Goal: Information Seeking & Learning: Learn about a topic

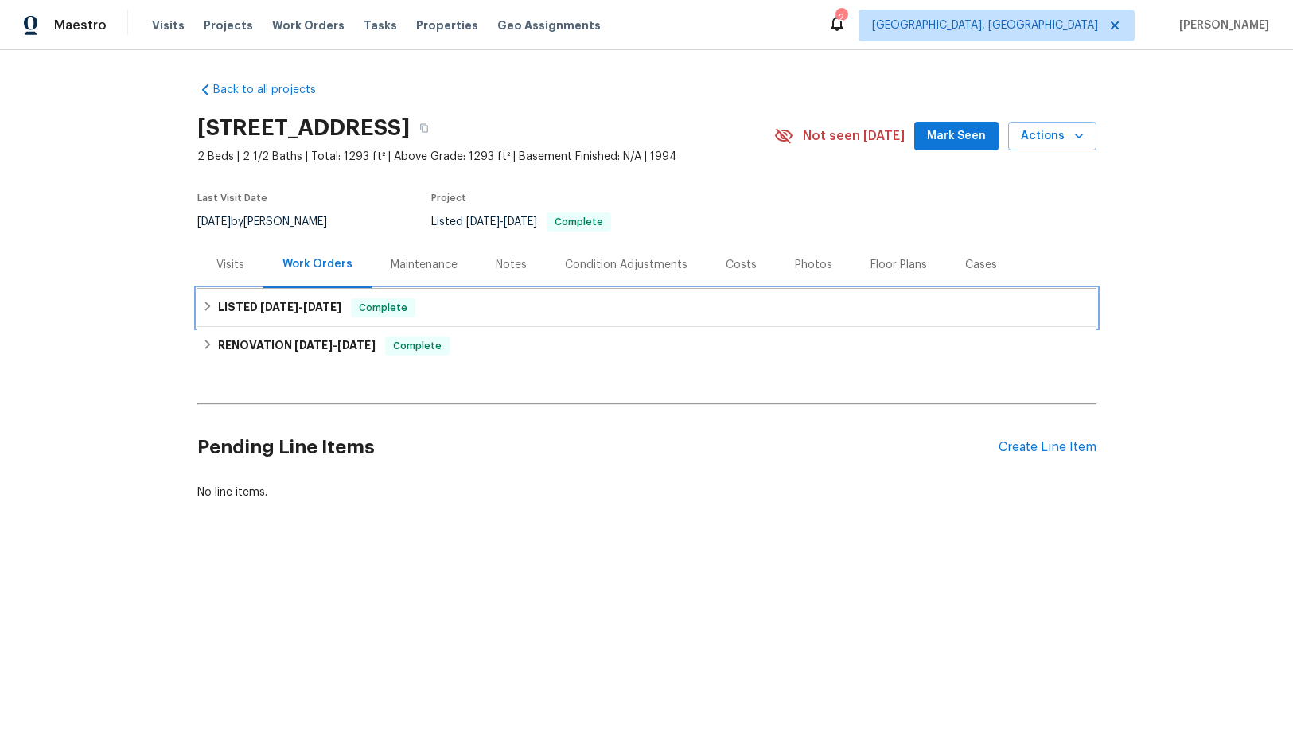
click at [304, 306] on span "[DATE]" at bounding box center [322, 307] width 38 height 11
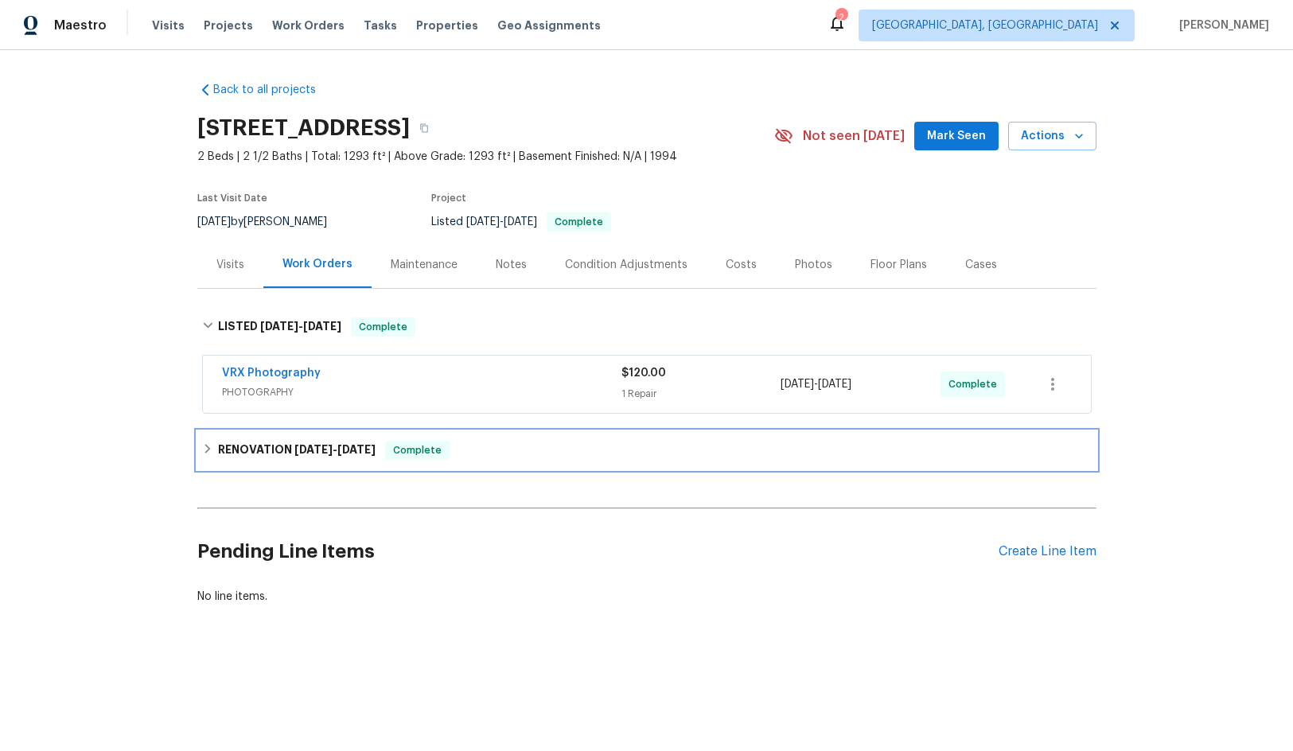
click at [303, 462] on div "RENOVATION [DATE] - [DATE] Complete" at bounding box center [646, 450] width 899 height 38
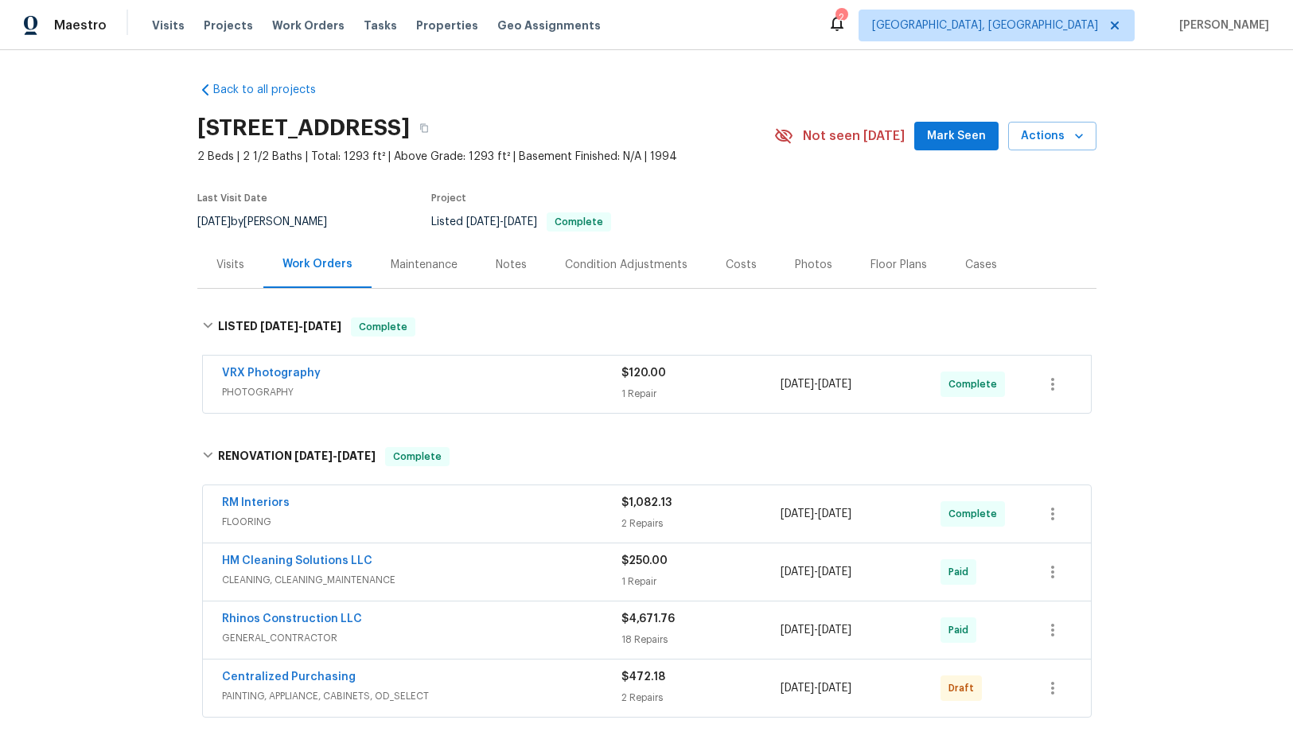
click at [660, 264] on div "Condition Adjustments" at bounding box center [626, 265] width 123 height 16
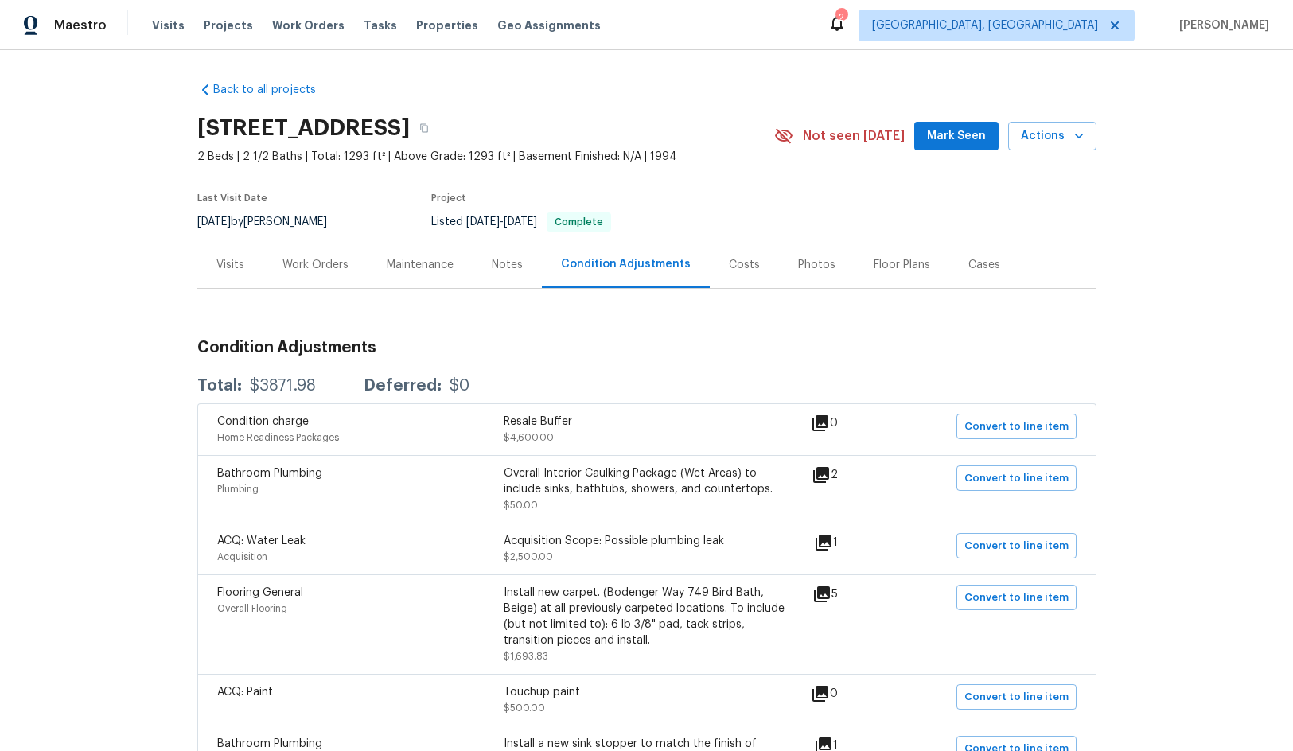
scroll to position [80, 0]
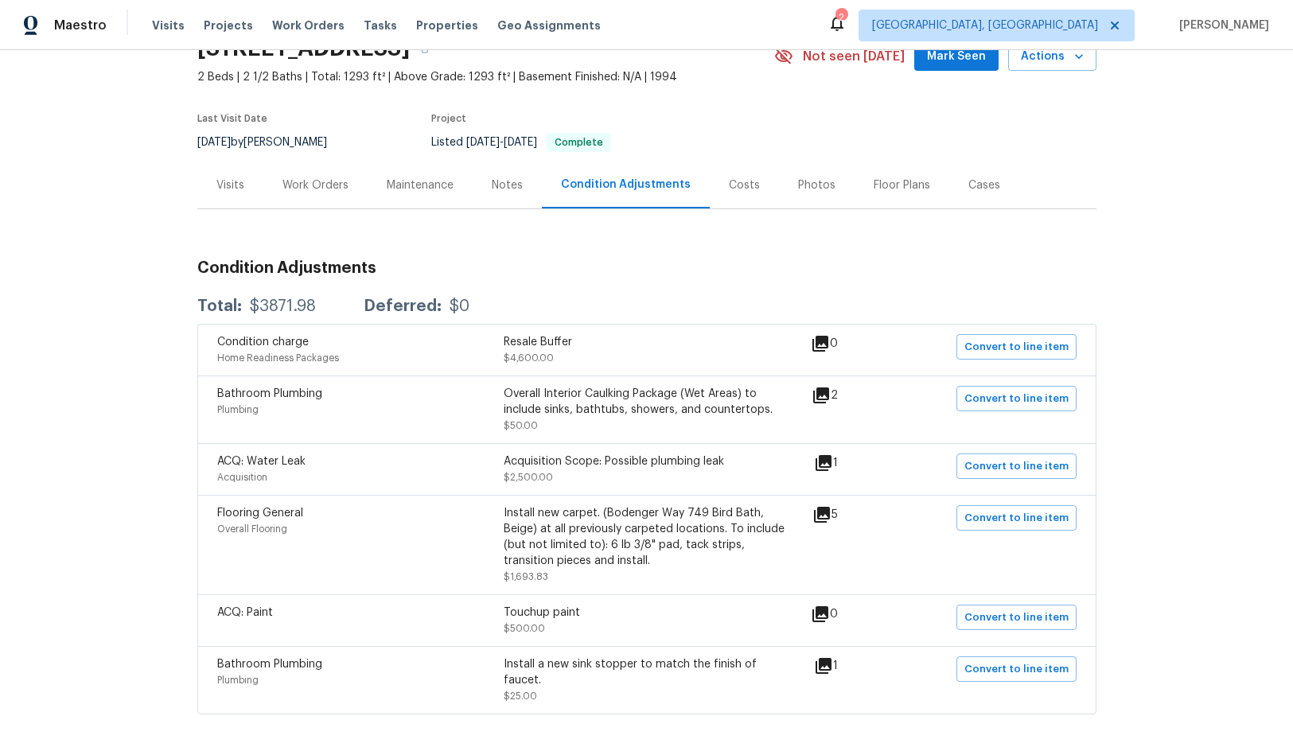
click at [628, 349] on div "Resale Buffer" at bounding box center [647, 342] width 287 height 16
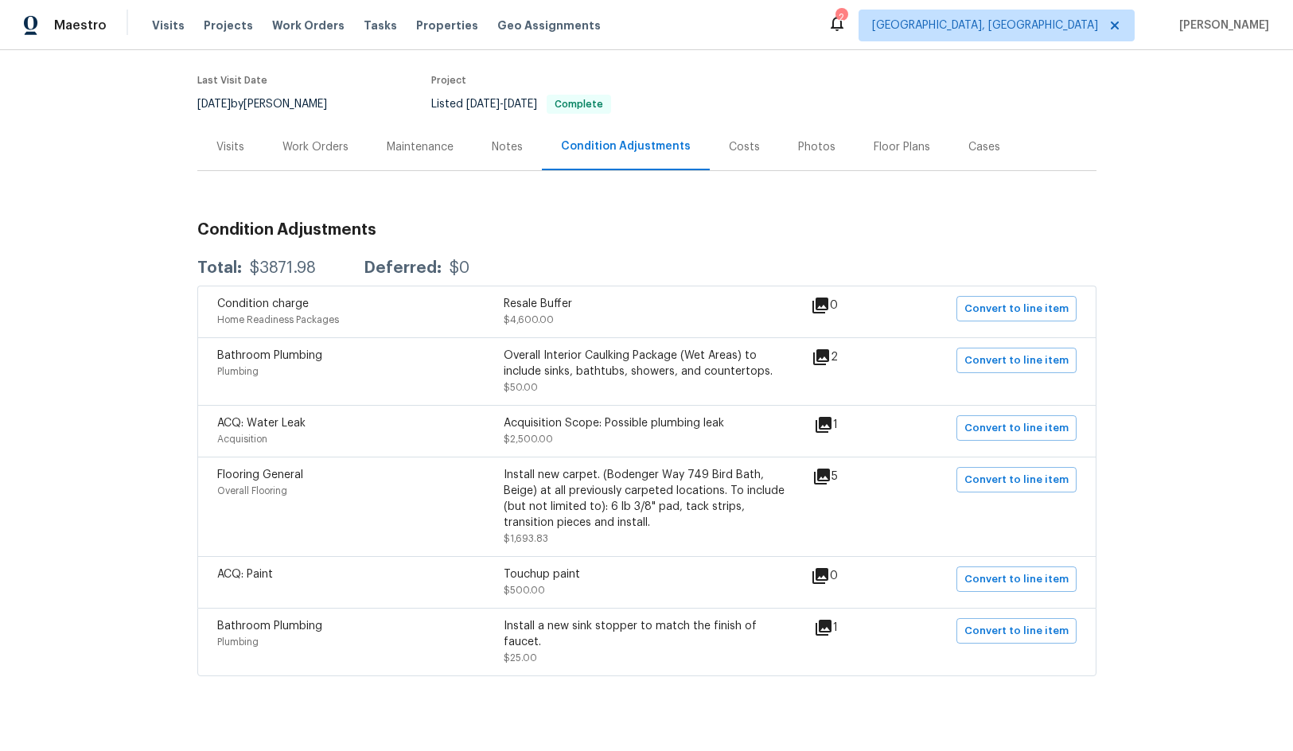
scroll to position [135, 0]
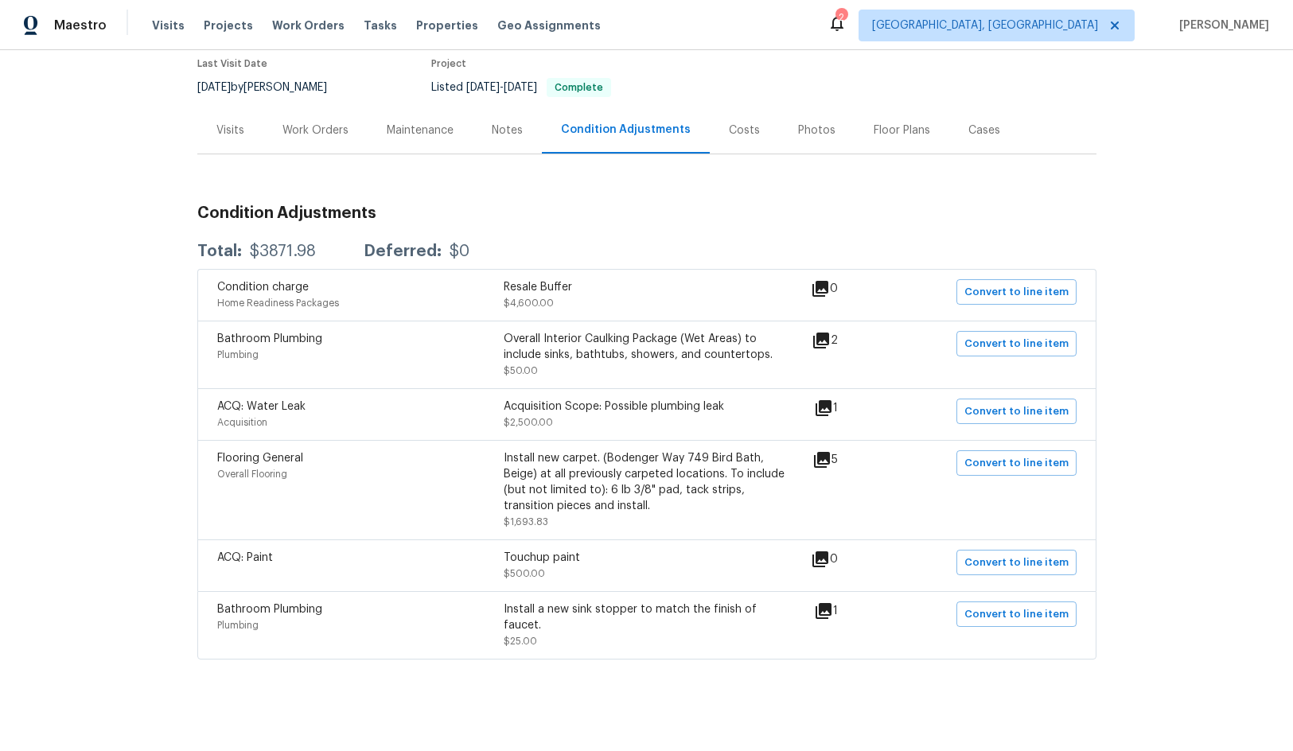
click at [612, 418] on div "Acquisition Scope: Possible plumbing leak $2,500.00" at bounding box center [647, 415] width 287 height 32
click at [622, 404] on div "Acquisition Scope: Possible plumbing leak" at bounding box center [647, 407] width 287 height 16
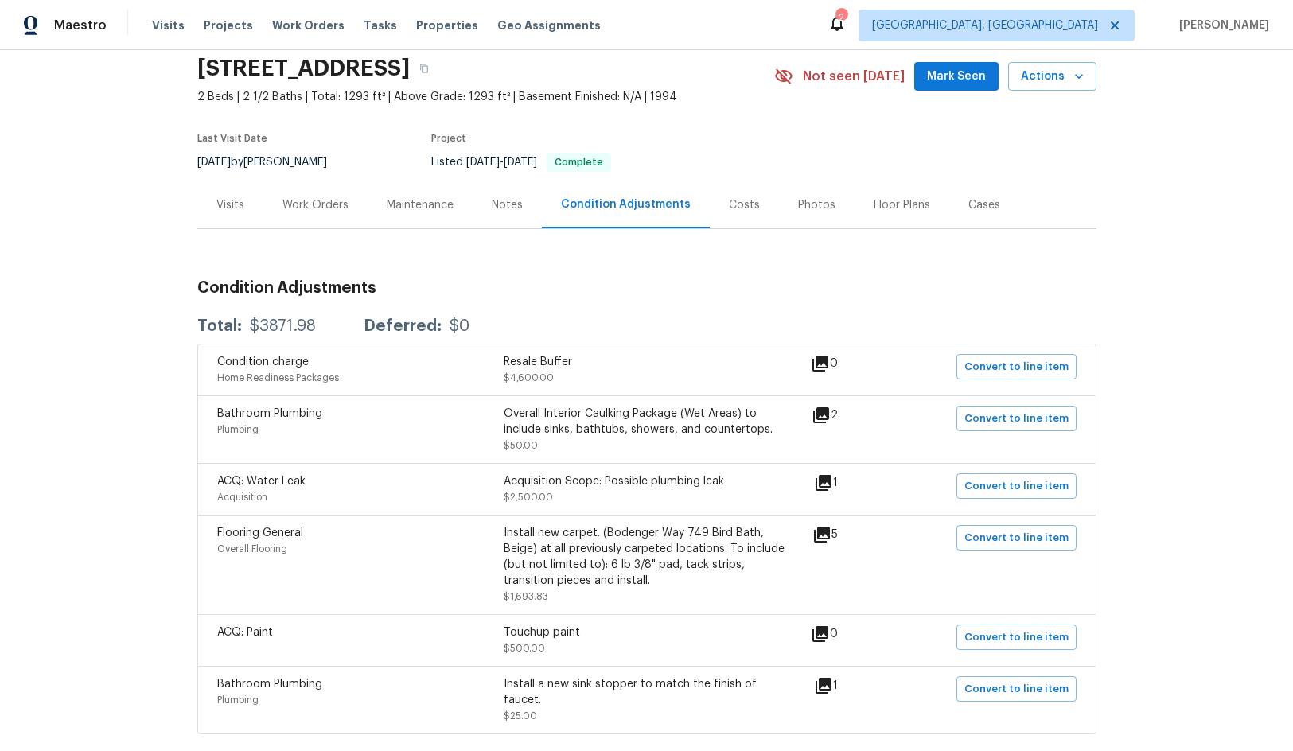
scroll to position [0, 0]
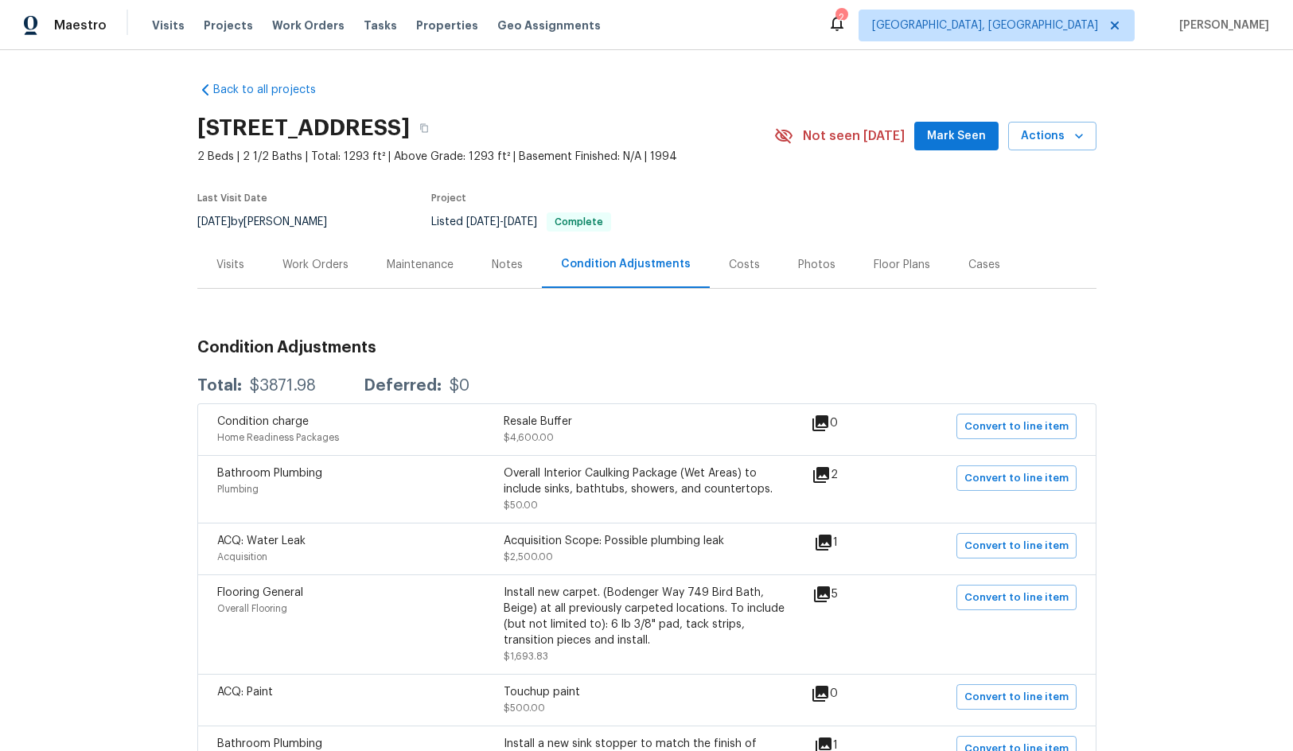
click at [417, 264] on div "Maintenance" at bounding box center [420, 265] width 67 height 16
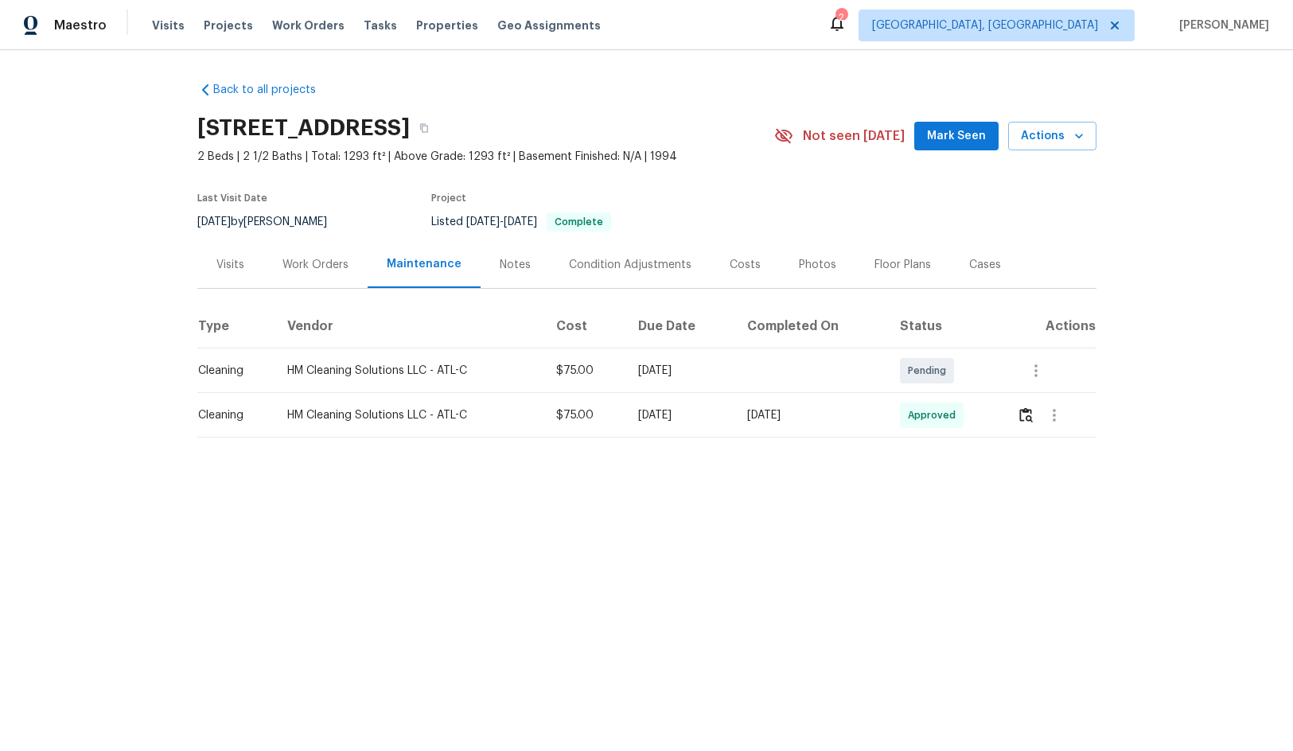
click at [315, 263] on div "Work Orders" at bounding box center [316, 265] width 66 height 16
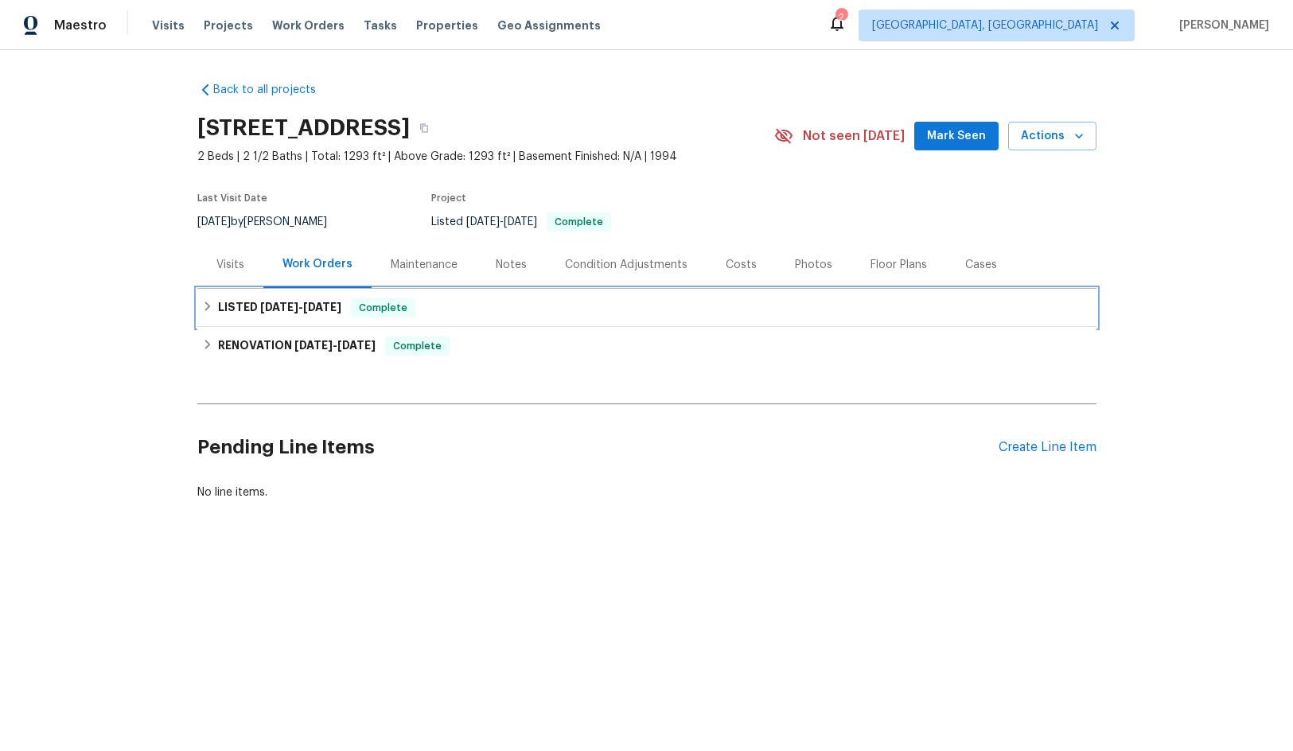
click at [309, 310] on span "[DATE]" at bounding box center [322, 307] width 38 height 11
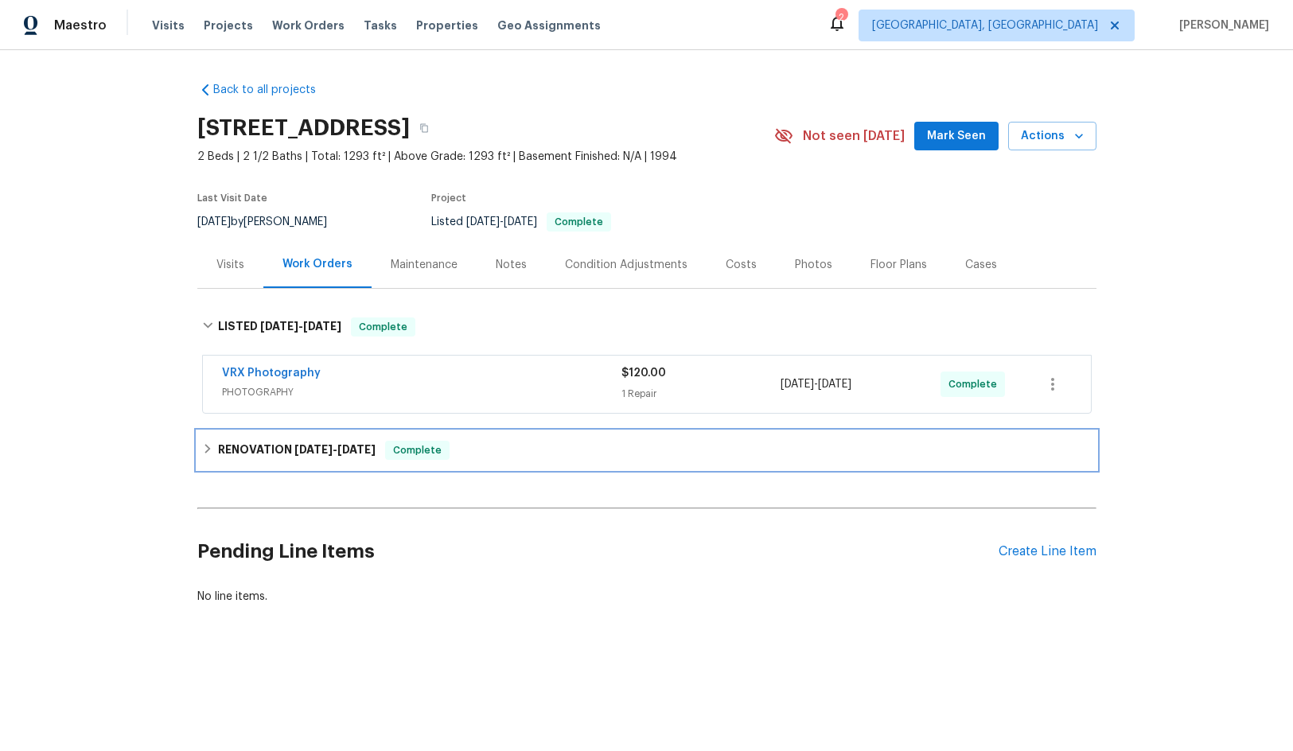
click at [310, 450] on span "[DATE]" at bounding box center [313, 449] width 38 height 11
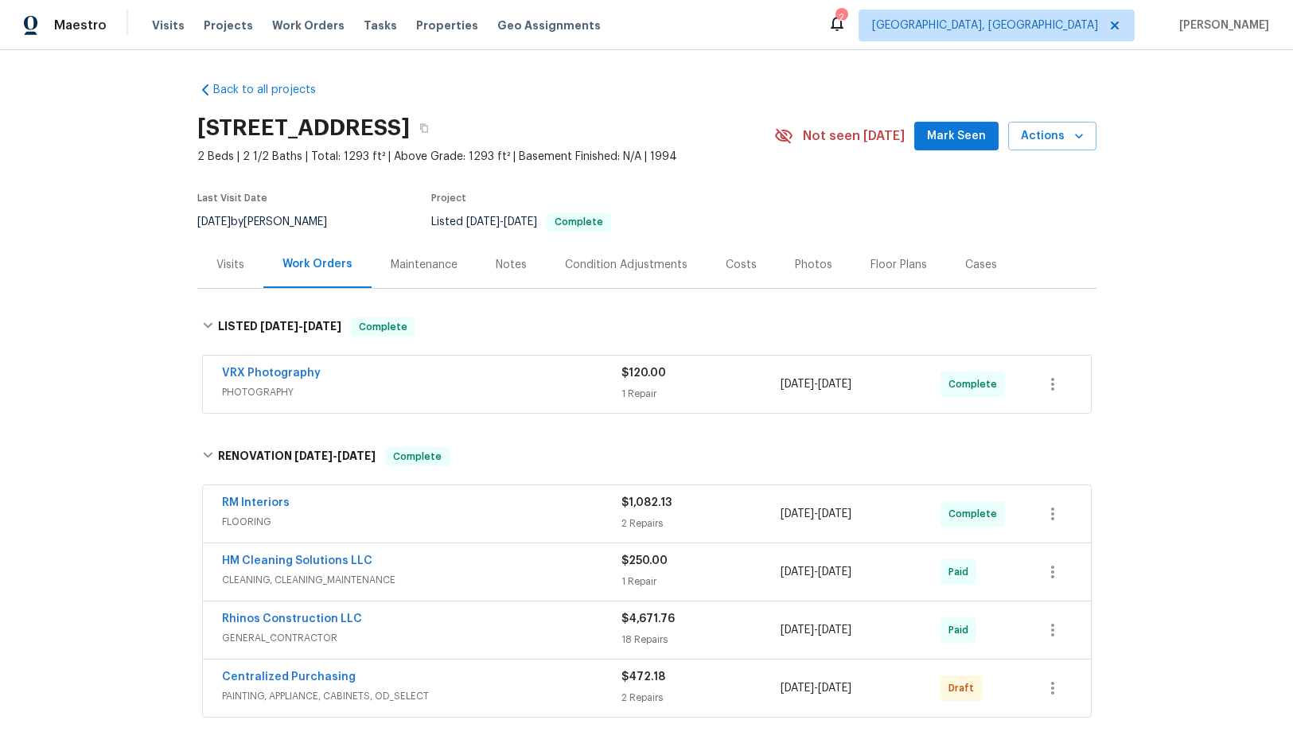
click at [610, 263] on div "Condition Adjustments" at bounding box center [626, 265] width 123 height 16
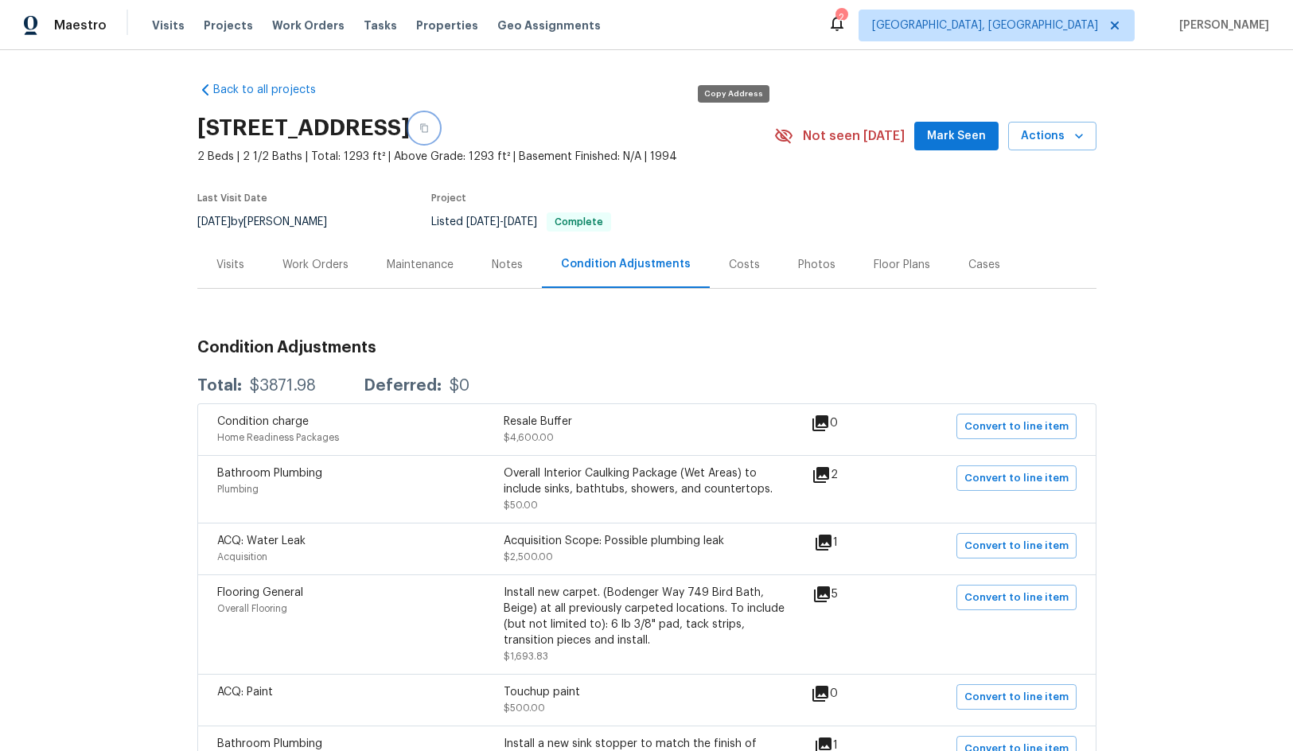
click at [429, 123] on icon "button" at bounding box center [424, 128] width 10 height 10
click at [799, 206] on section "[STREET_ADDRESS] 2 Beds | 2 1/2 Baths | Total: 1293 ft² | Above Grade: 1293 ft²…" at bounding box center [646, 174] width 899 height 134
